Goal: Information Seeking & Learning: Learn about a topic

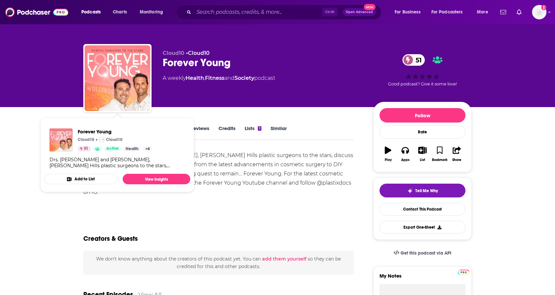
click at [166, 205] on div "Show More" at bounding box center [218, 205] width 271 height 11
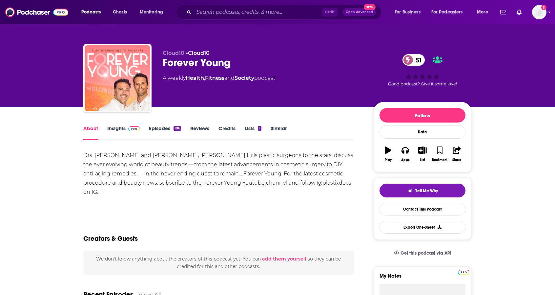
click at [121, 126] on link "Insights" at bounding box center [123, 132] width 32 height 15
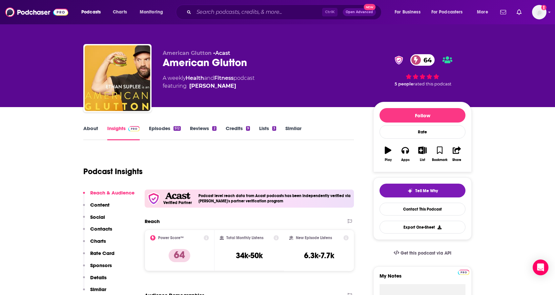
drag, startPoint x: 0, startPoint y: 0, endPoint x: 92, endPoint y: 129, distance: 158.2
click at [92, 129] on link "About" at bounding box center [90, 132] width 15 height 15
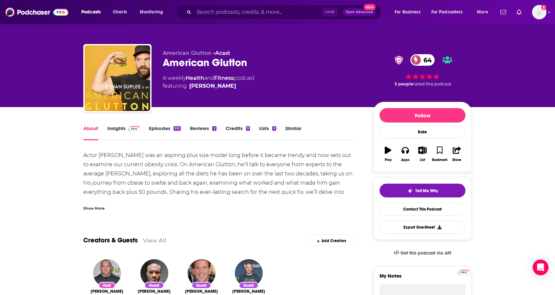
click at [97, 206] on div "Show More" at bounding box center [93, 207] width 21 height 6
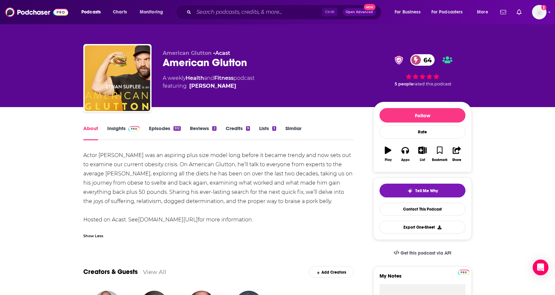
click at [170, 177] on div "Actor Ethan Suplee was an aspiring plus size model long before it became trendy…" at bounding box center [218, 188] width 271 height 74
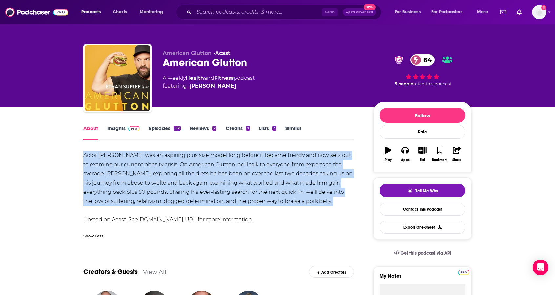
click at [170, 177] on div "Actor Ethan Suplee was an aspiring plus size model long before it became trendy…" at bounding box center [218, 188] width 271 height 74
copy div "Actor Ethan Suplee was an aspiring plus size model long before it became trendy…"
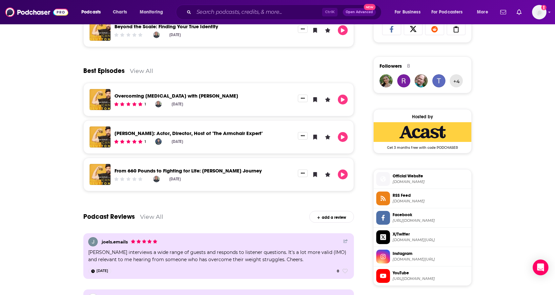
scroll to position [464, 0]
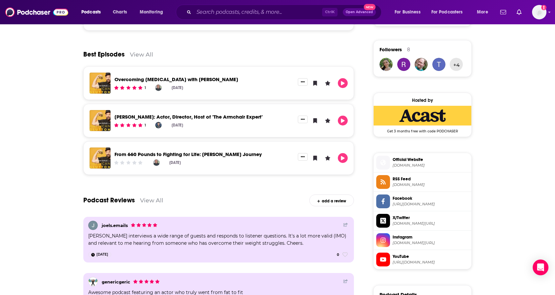
click at [422, 236] on span "Instagram" at bounding box center [431, 237] width 76 height 6
